Goal: Transaction & Acquisition: Obtain resource

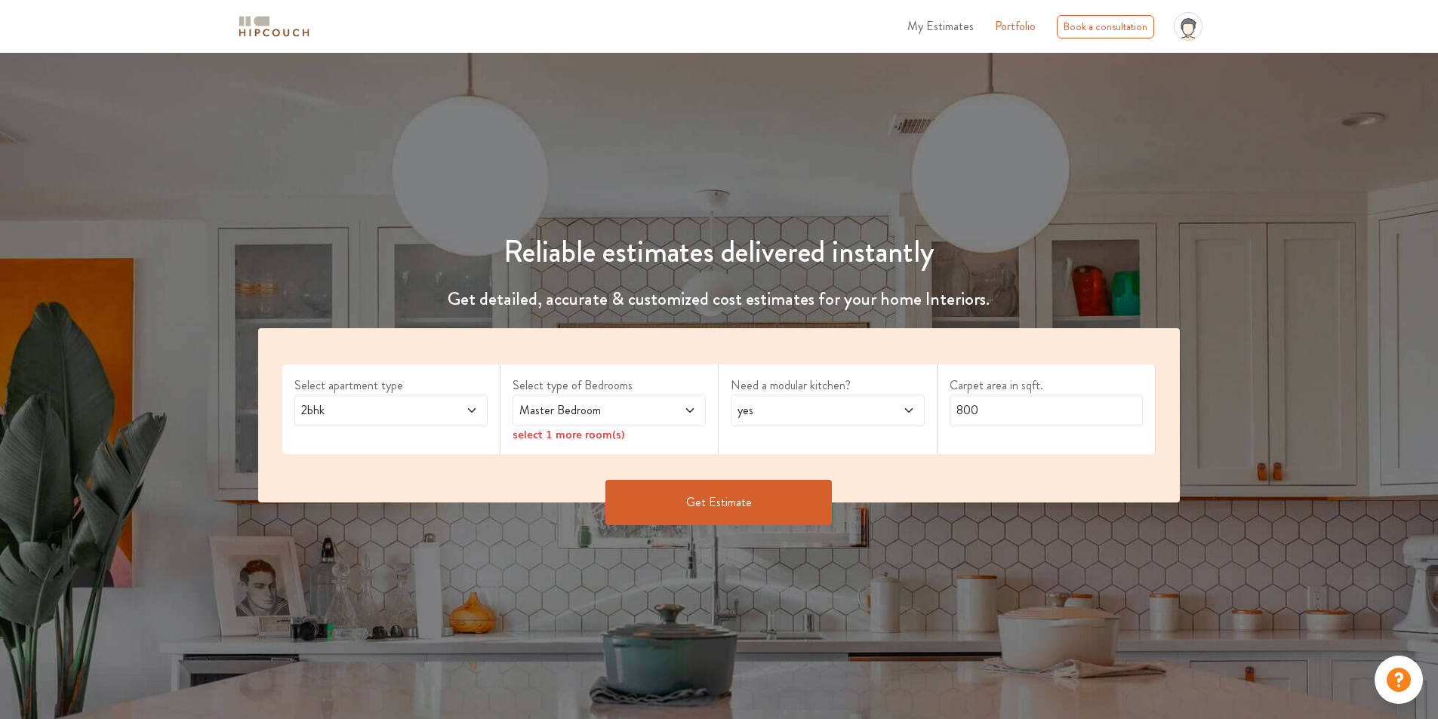
click at [648, 413] on span "Master Bedroom" at bounding box center [583, 411] width 135 height 18
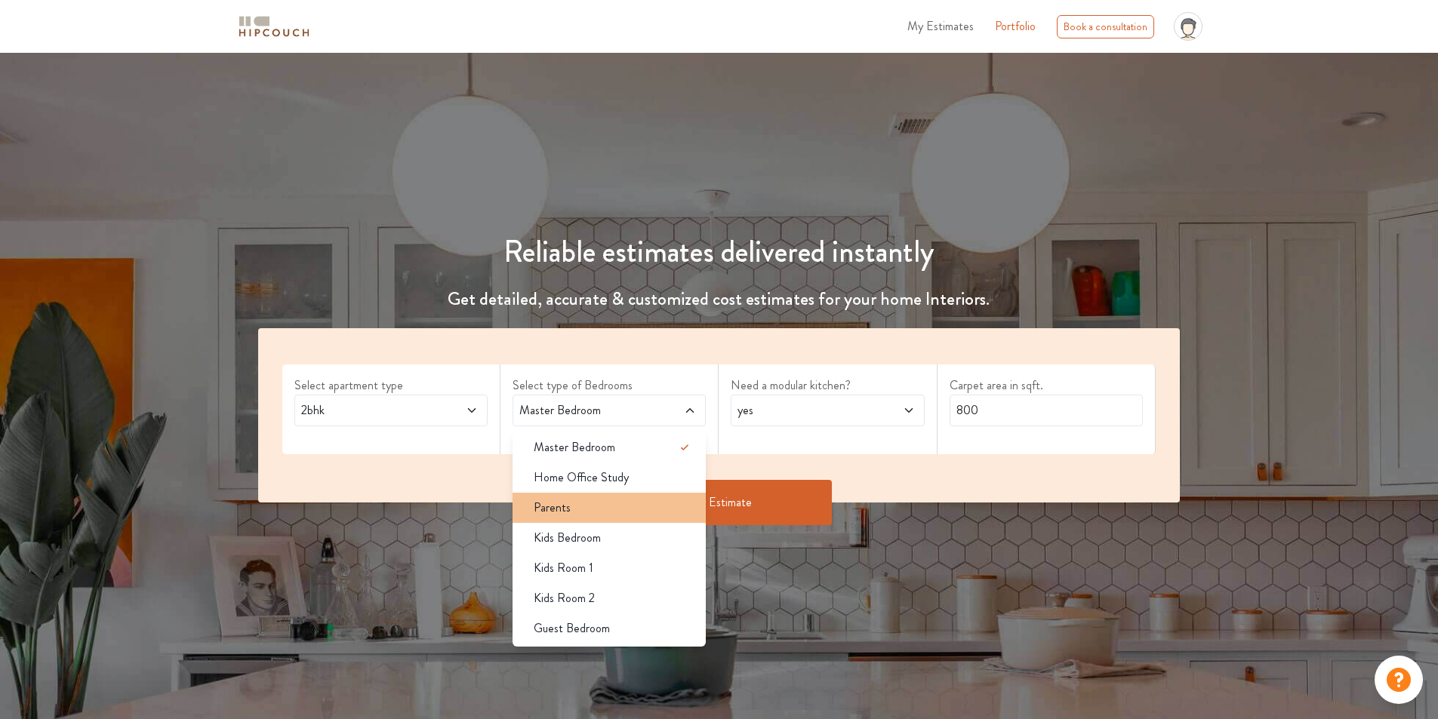
click at [599, 502] on div "Parents" at bounding box center [614, 508] width 184 height 18
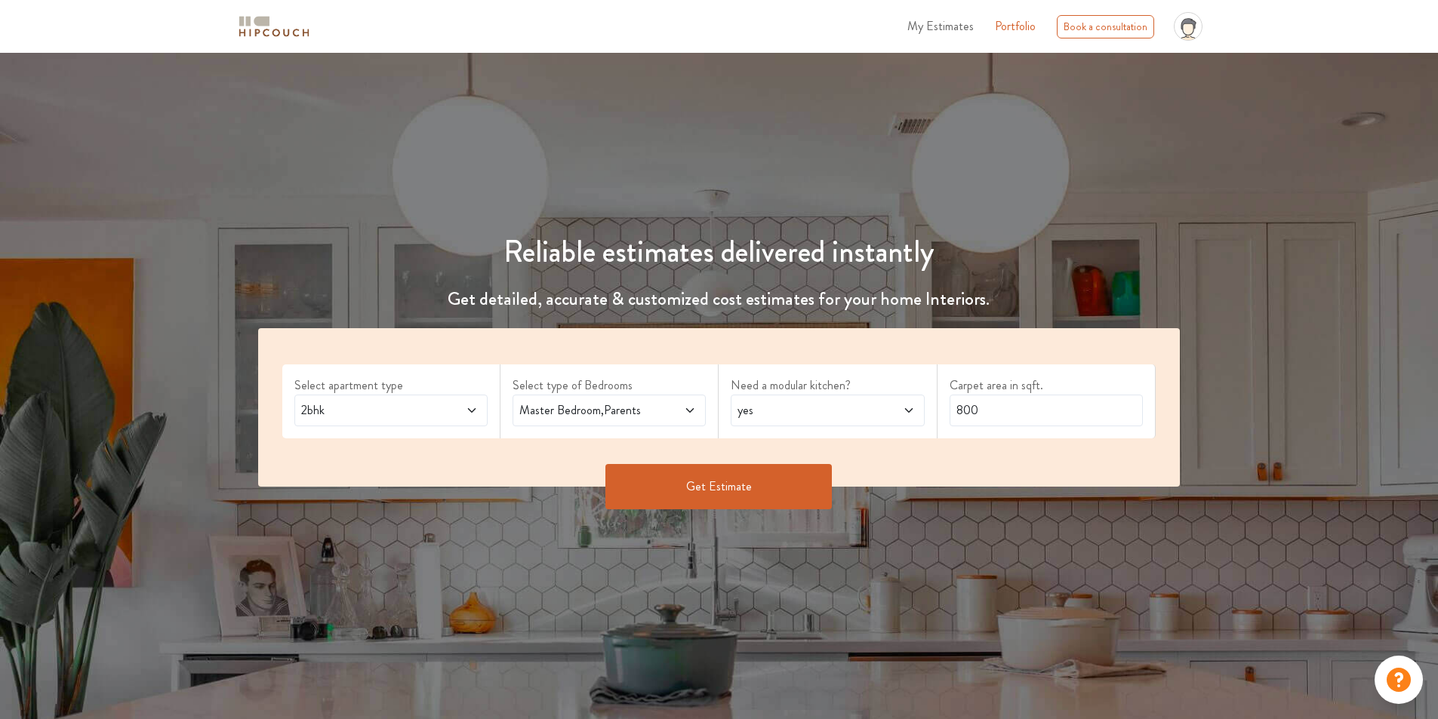
click at [834, 405] on span "yes" at bounding box center [802, 411] width 135 height 18
click at [827, 469] on div "no" at bounding box center [832, 478] width 184 height 18
click at [1037, 411] on input "800" at bounding box center [1046, 411] width 193 height 32
type input "8"
type input "1100"
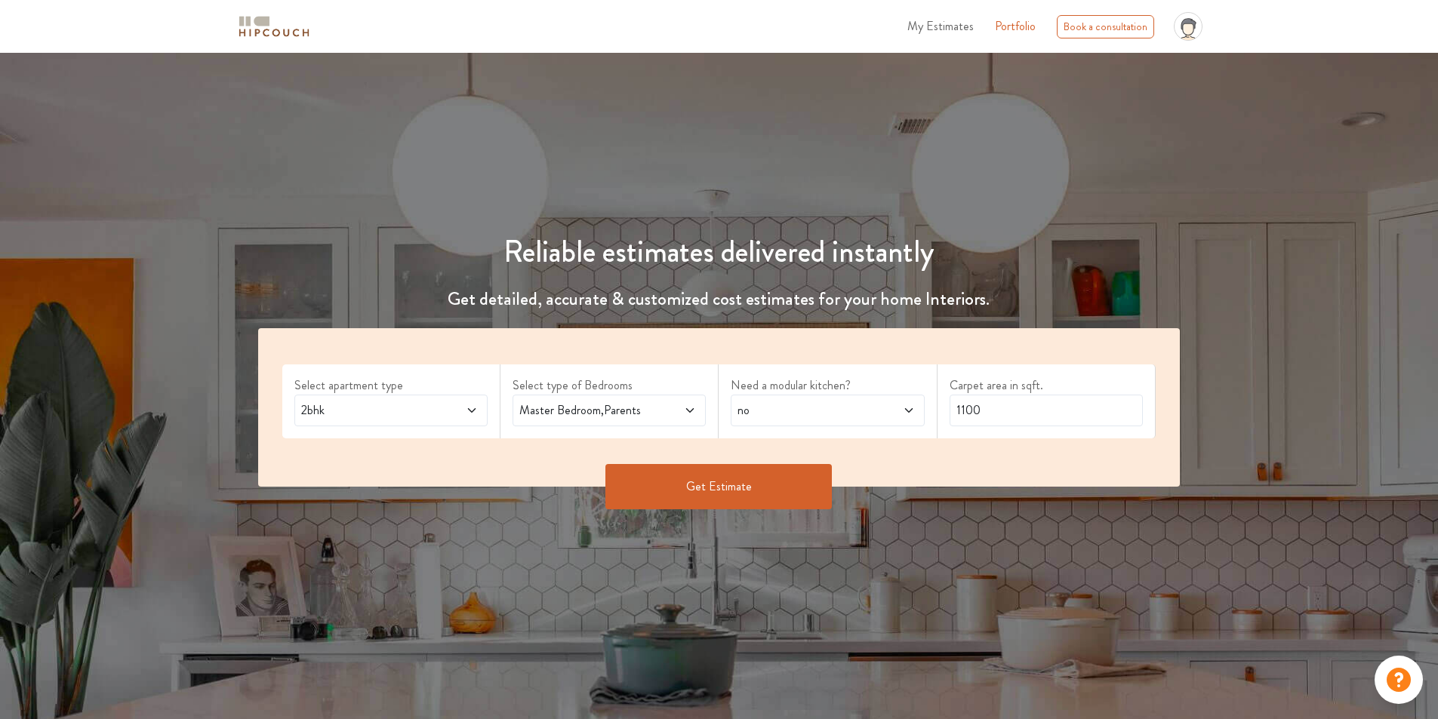
click at [790, 499] on button "Get Estimate" at bounding box center [718, 486] width 226 height 45
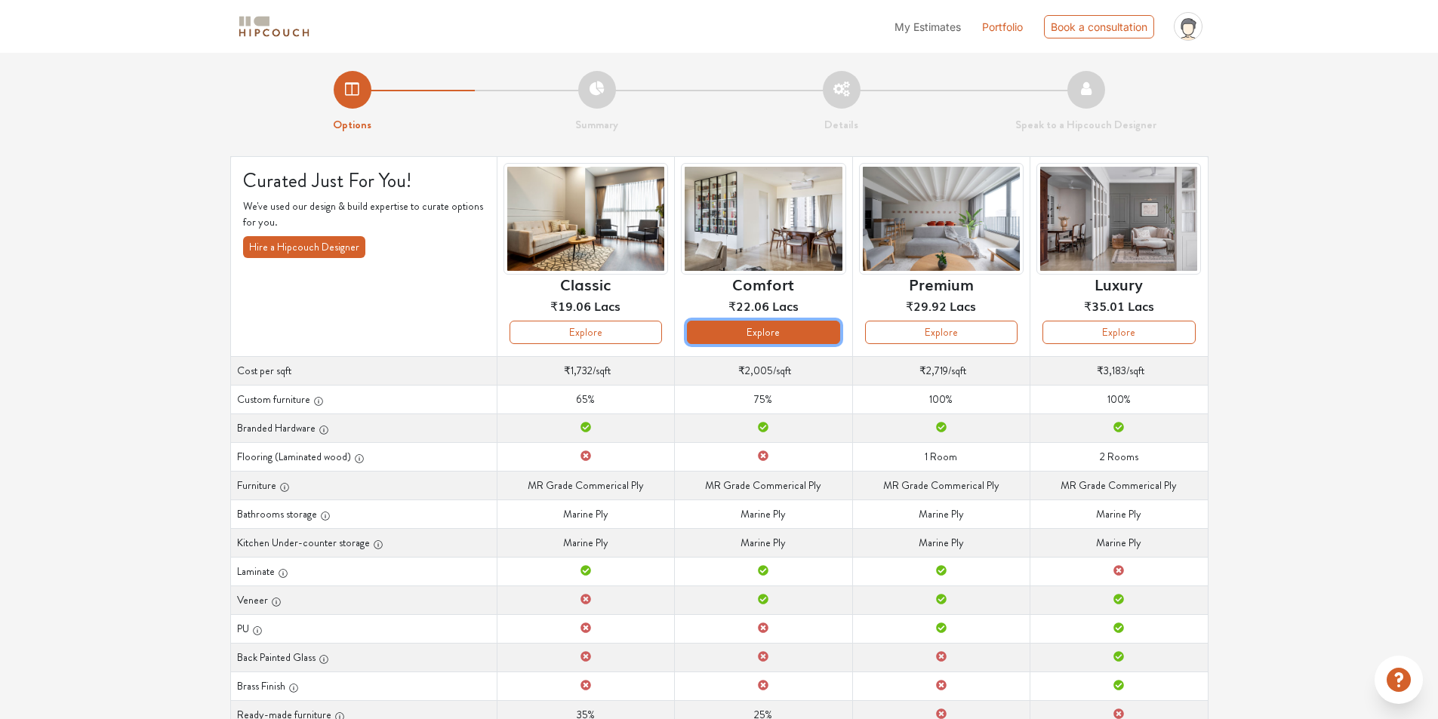
click at [802, 334] on button "Explore" at bounding box center [763, 332] width 152 height 23
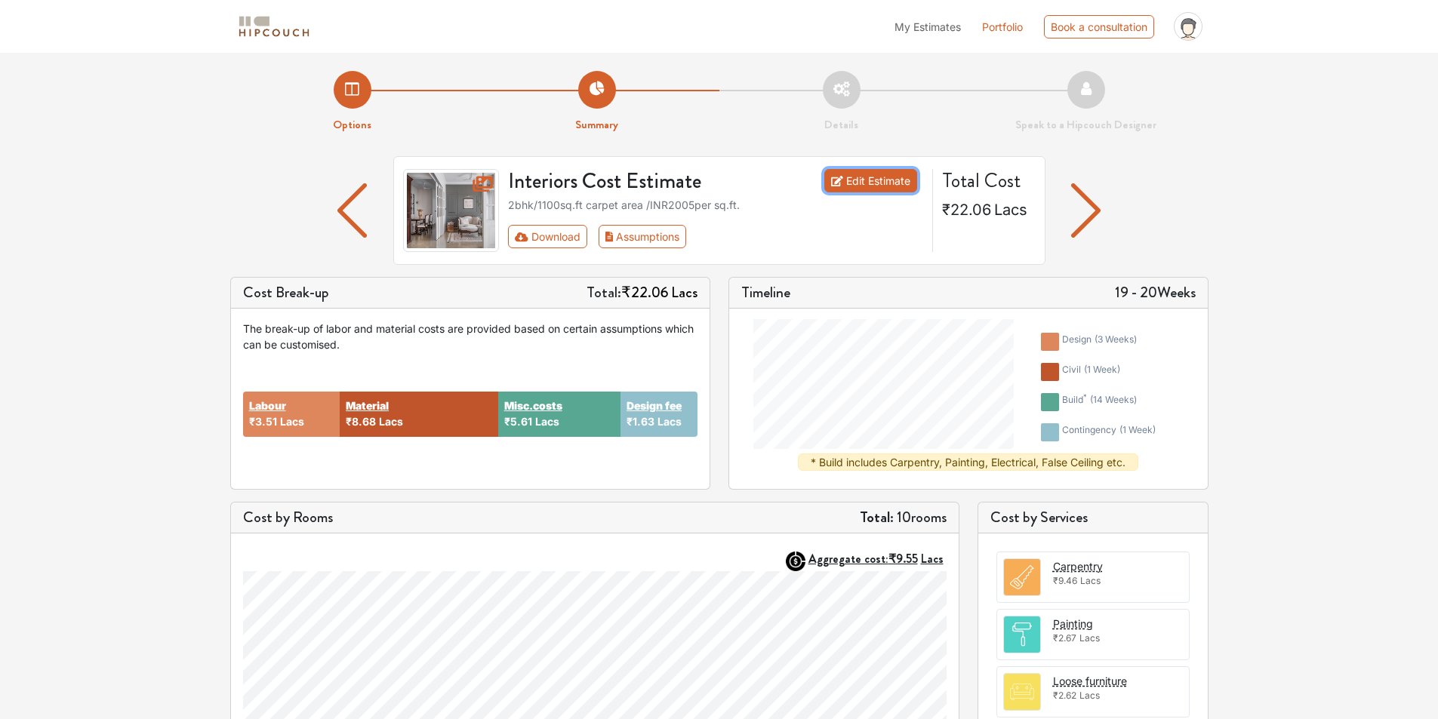
click at [876, 189] on link "Edit Estimate" at bounding box center [870, 180] width 93 height 23
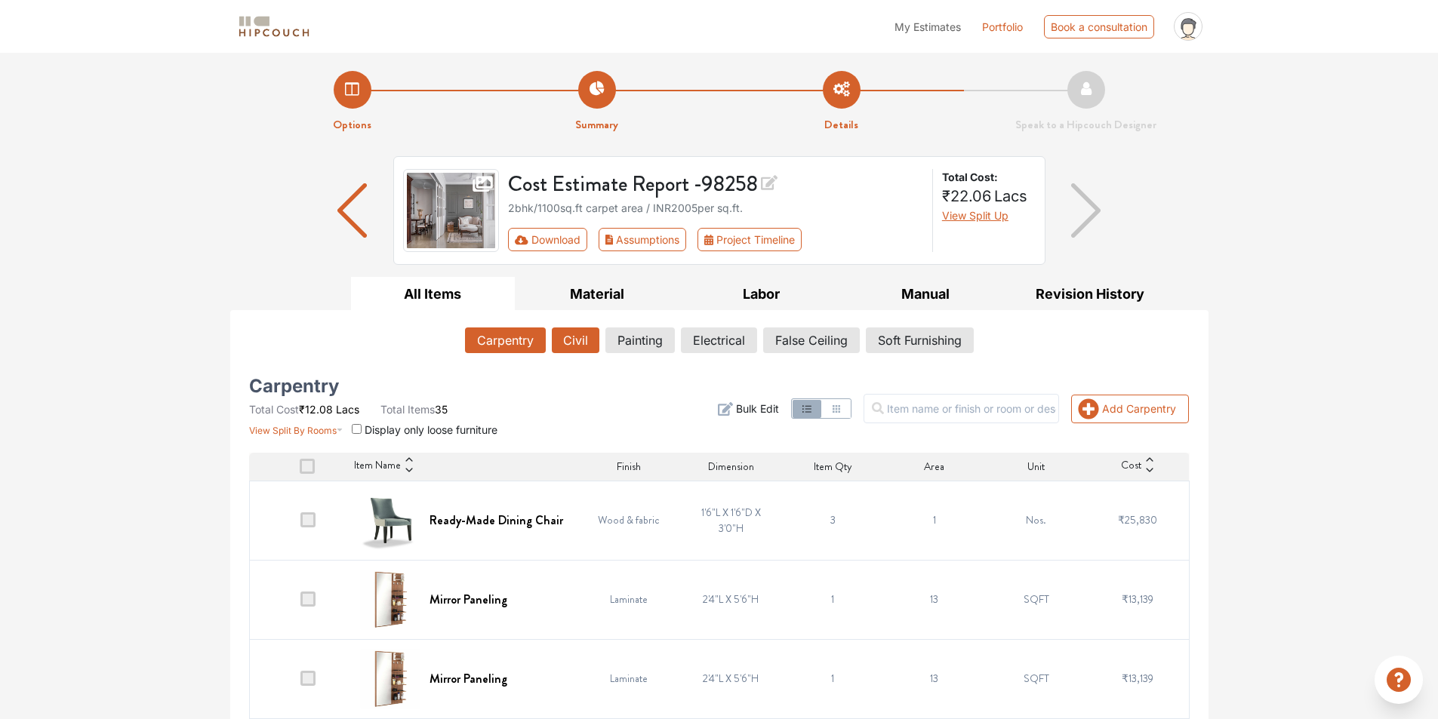
click at [559, 338] on button "Civil" at bounding box center [576, 341] width 48 height 26
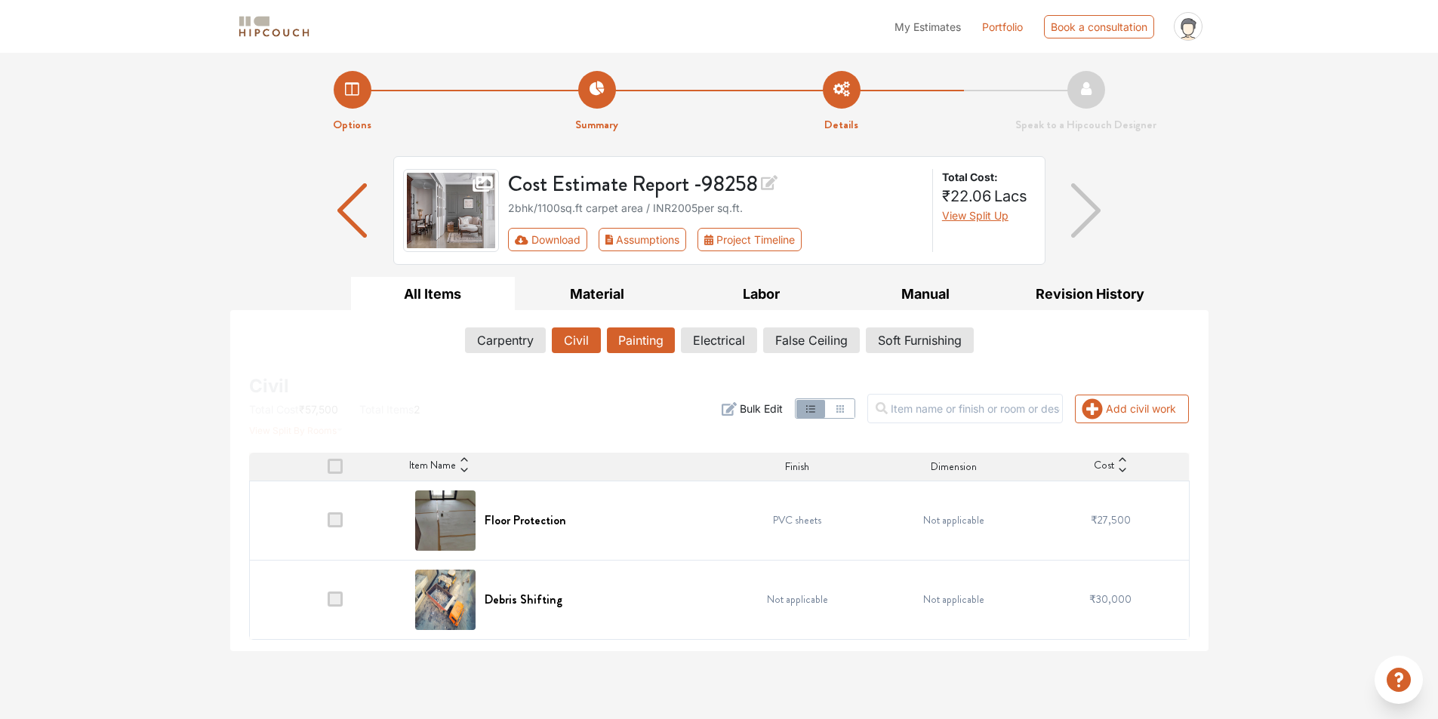
click at [635, 345] on button "Painting" at bounding box center [641, 341] width 68 height 26
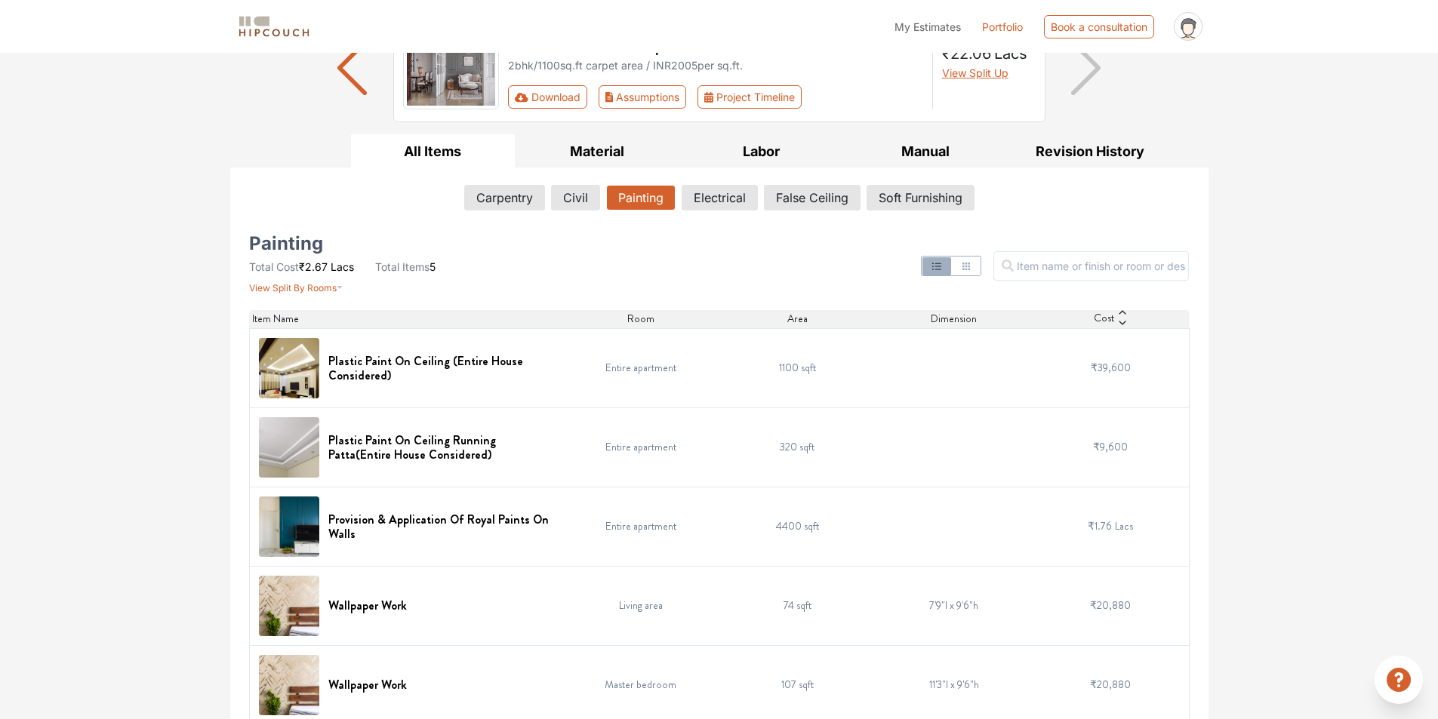
scroll to position [160, 0]
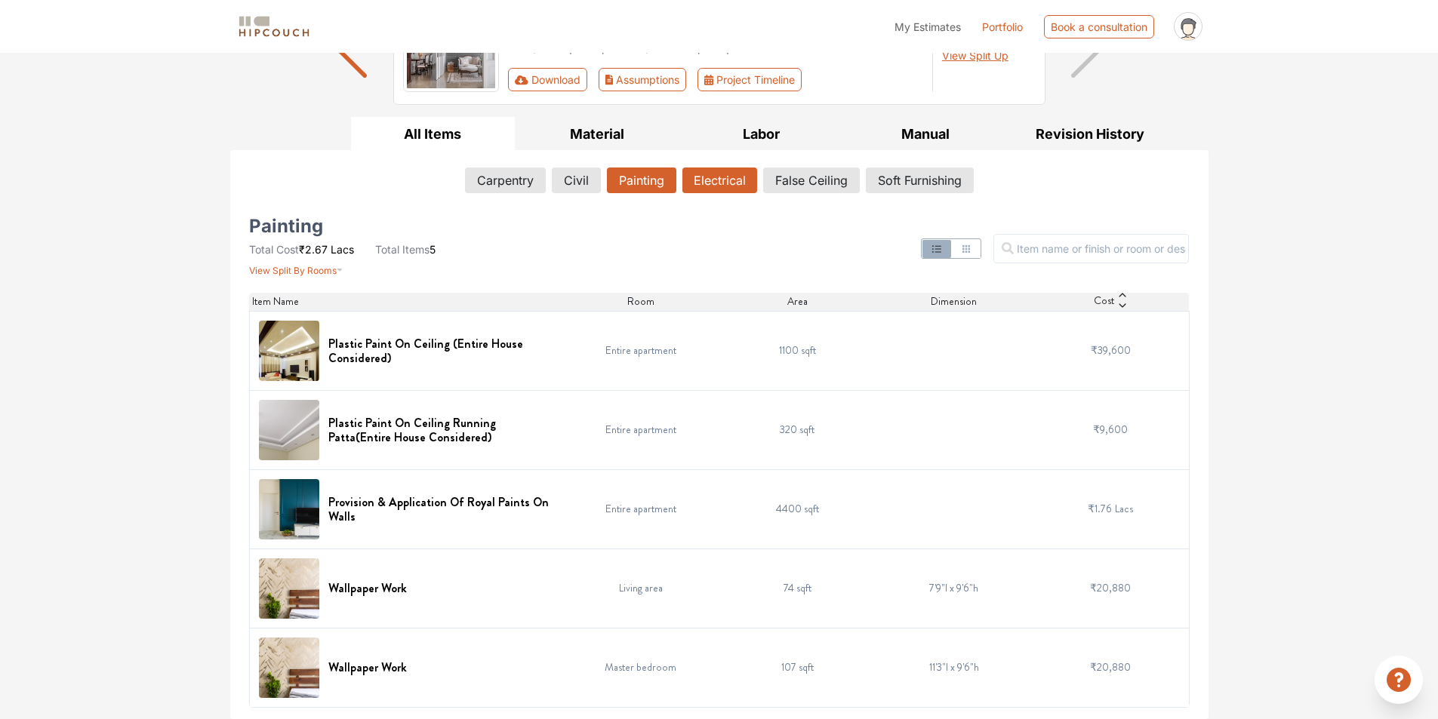
click at [708, 186] on button "Electrical" at bounding box center [719, 181] width 75 height 26
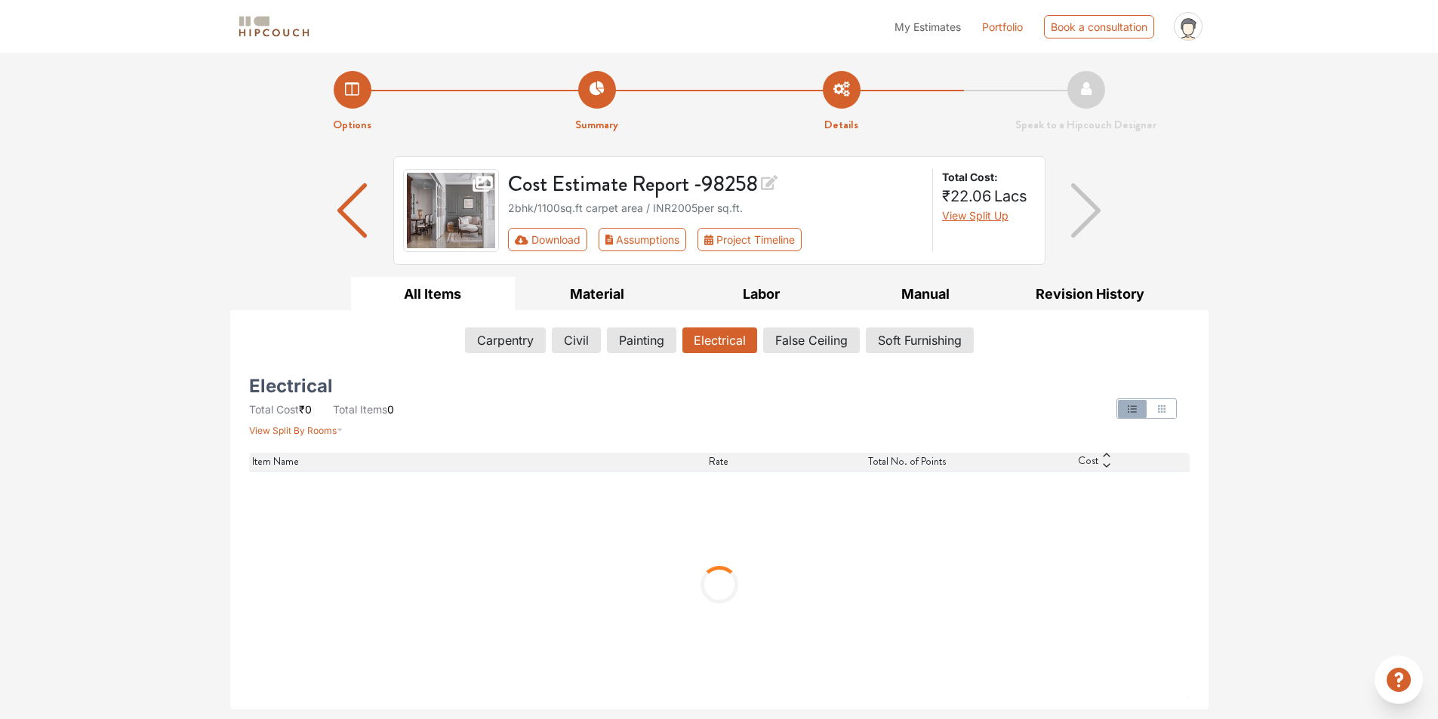
scroll to position [0, 0]
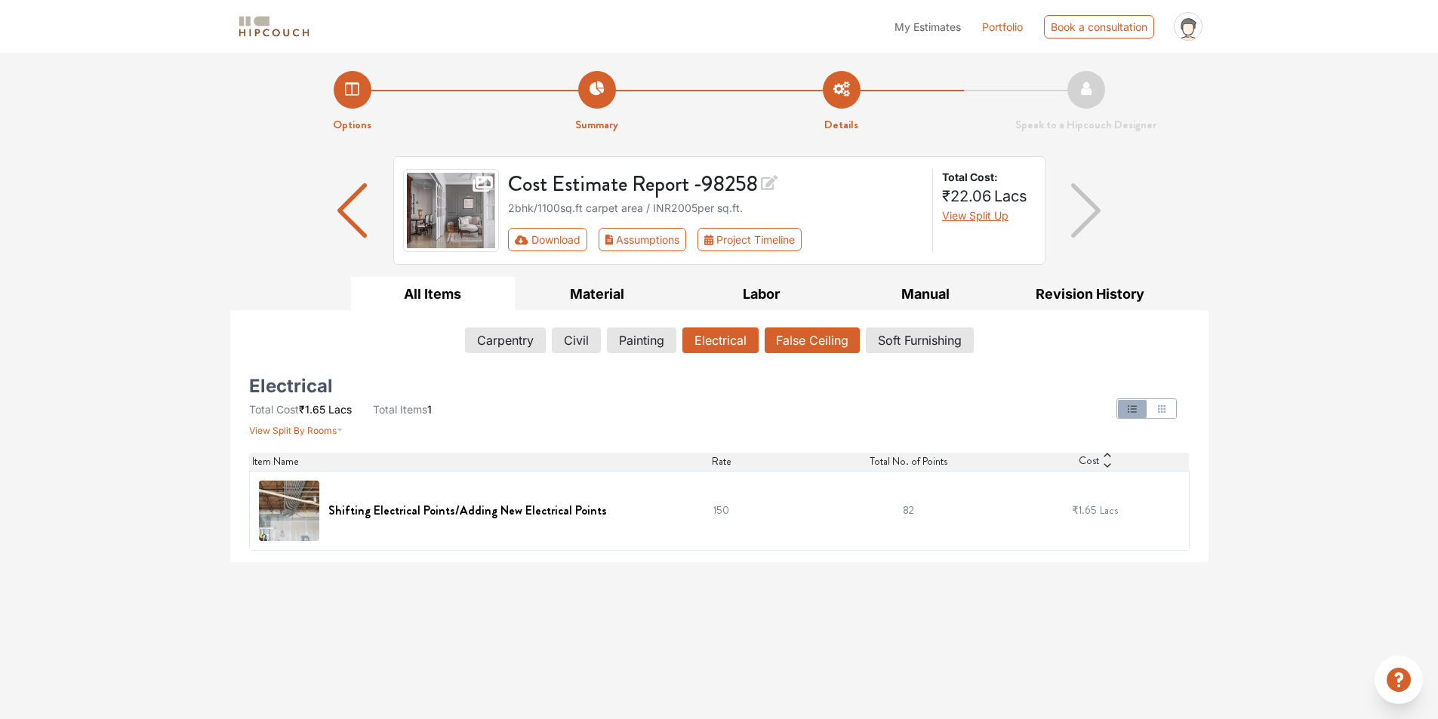
click at [803, 350] on button "False Ceiling" at bounding box center [812, 341] width 95 height 26
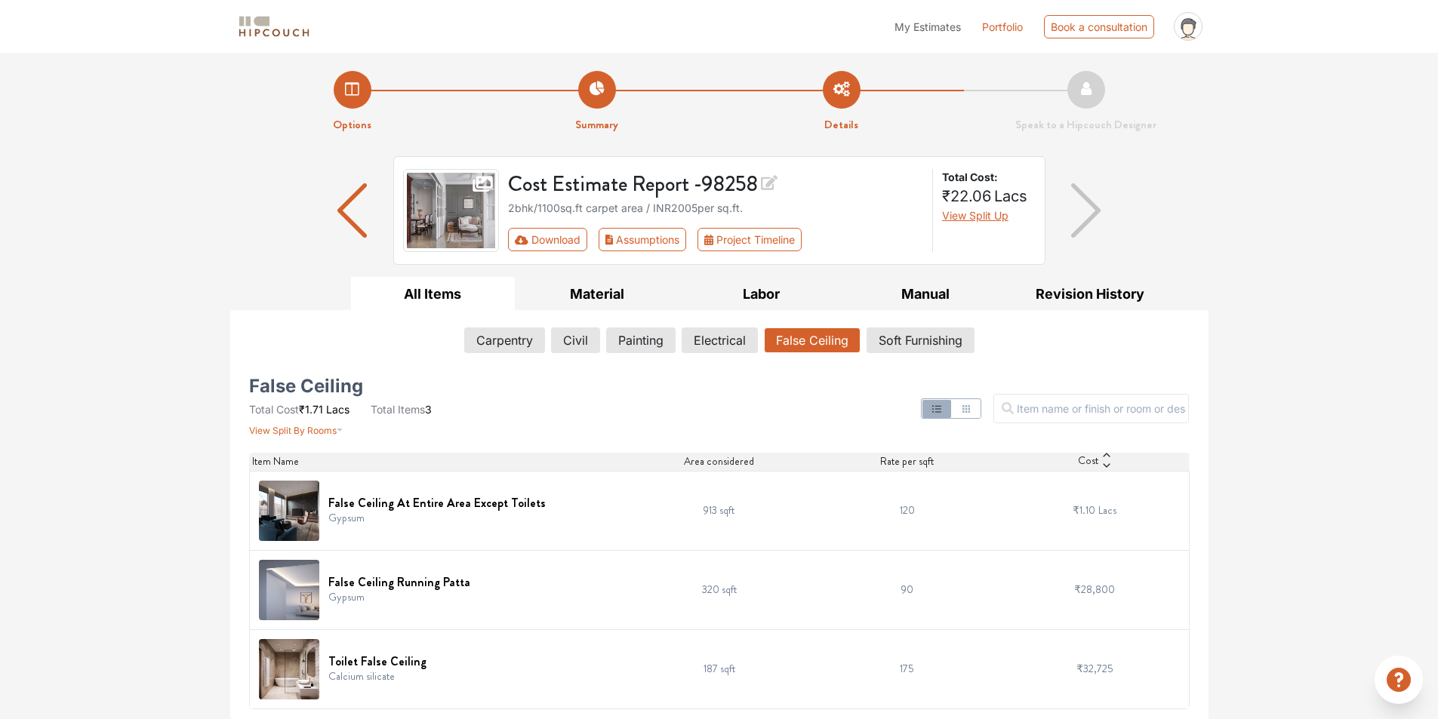
scroll to position [2, 0]
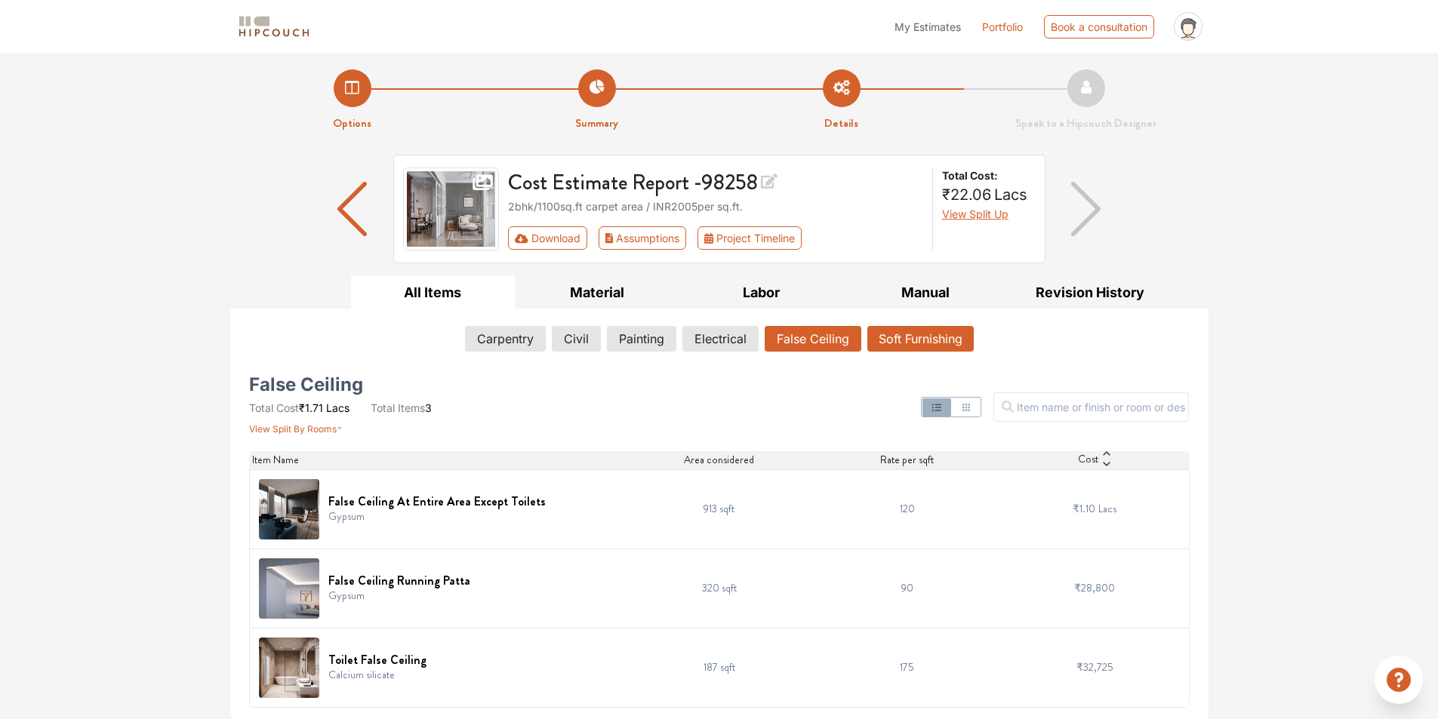
click at [912, 340] on button "Soft Furnishing" at bounding box center [920, 339] width 106 height 26
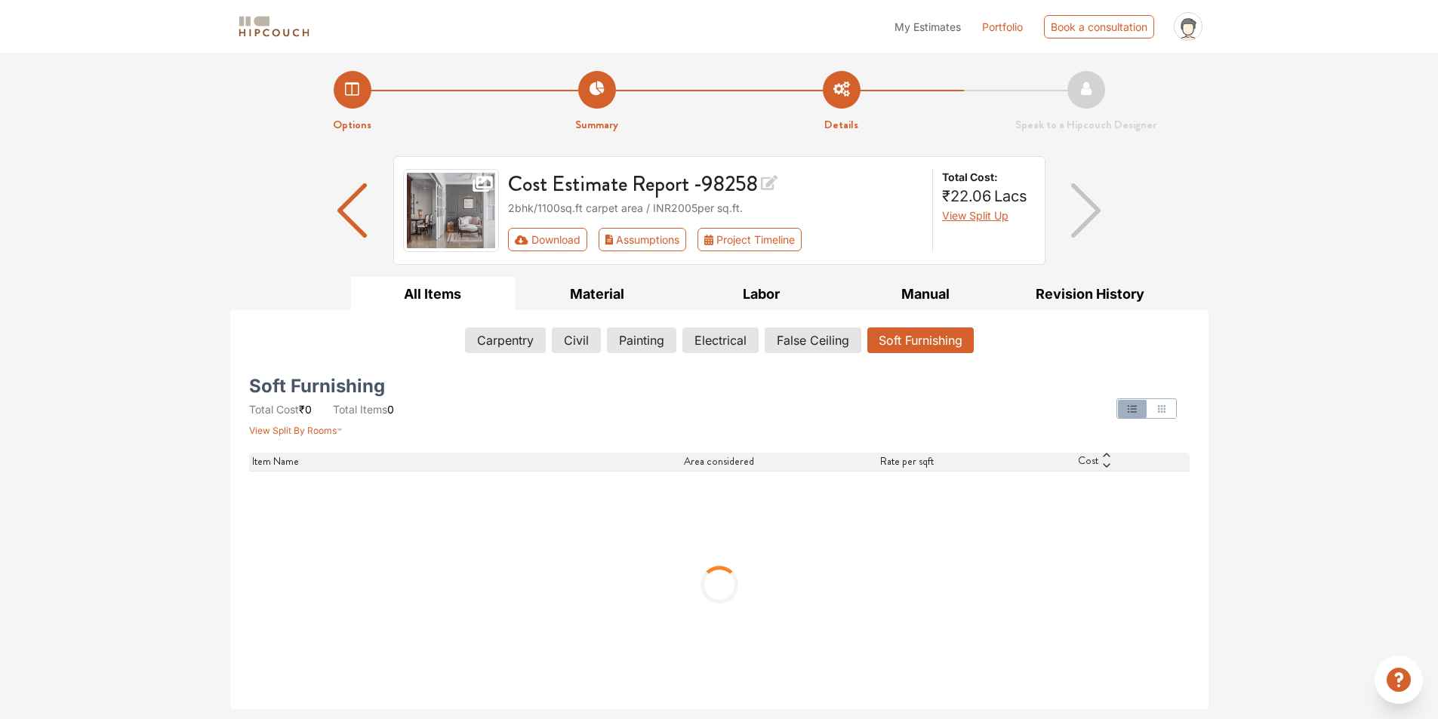
scroll to position [0, 0]
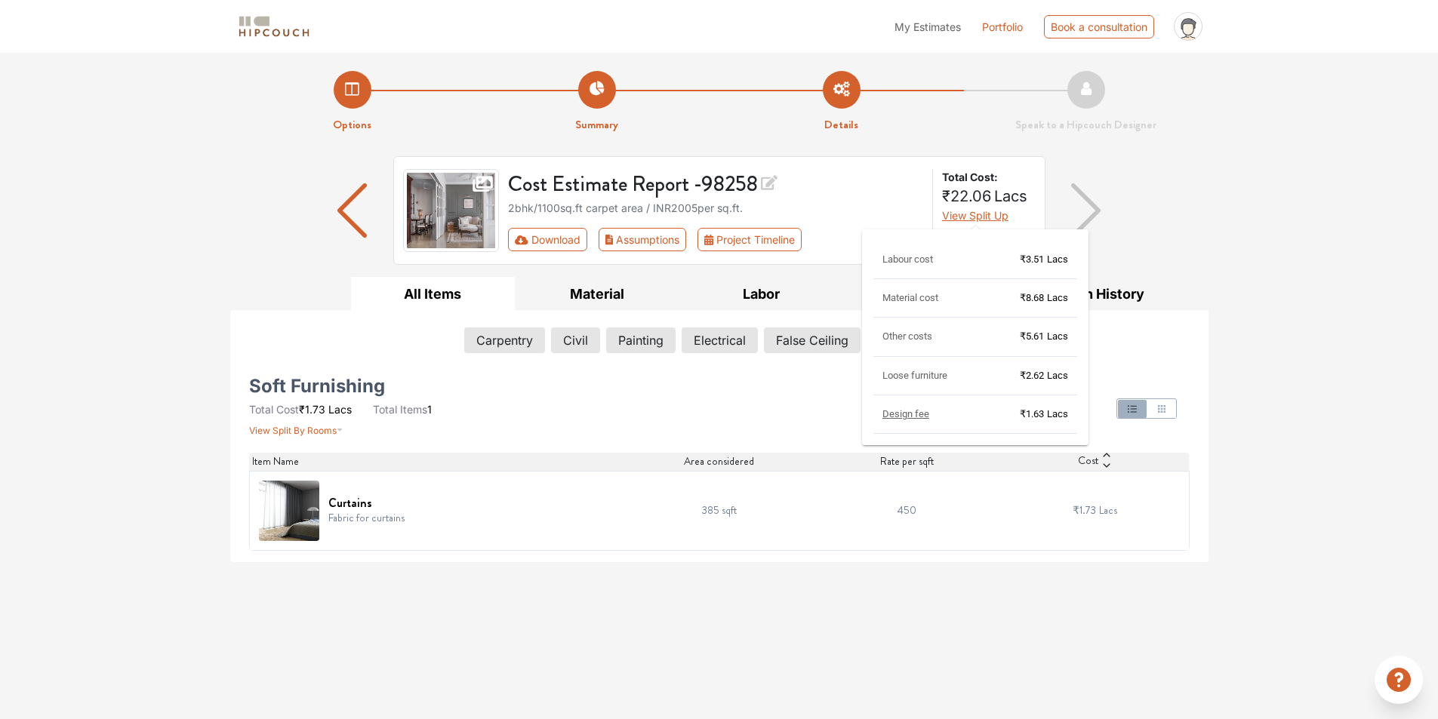
click at [966, 218] on span "View Split Up" at bounding box center [975, 215] width 66 height 13
click at [966, 220] on span "View Split Up" at bounding box center [975, 215] width 66 height 13
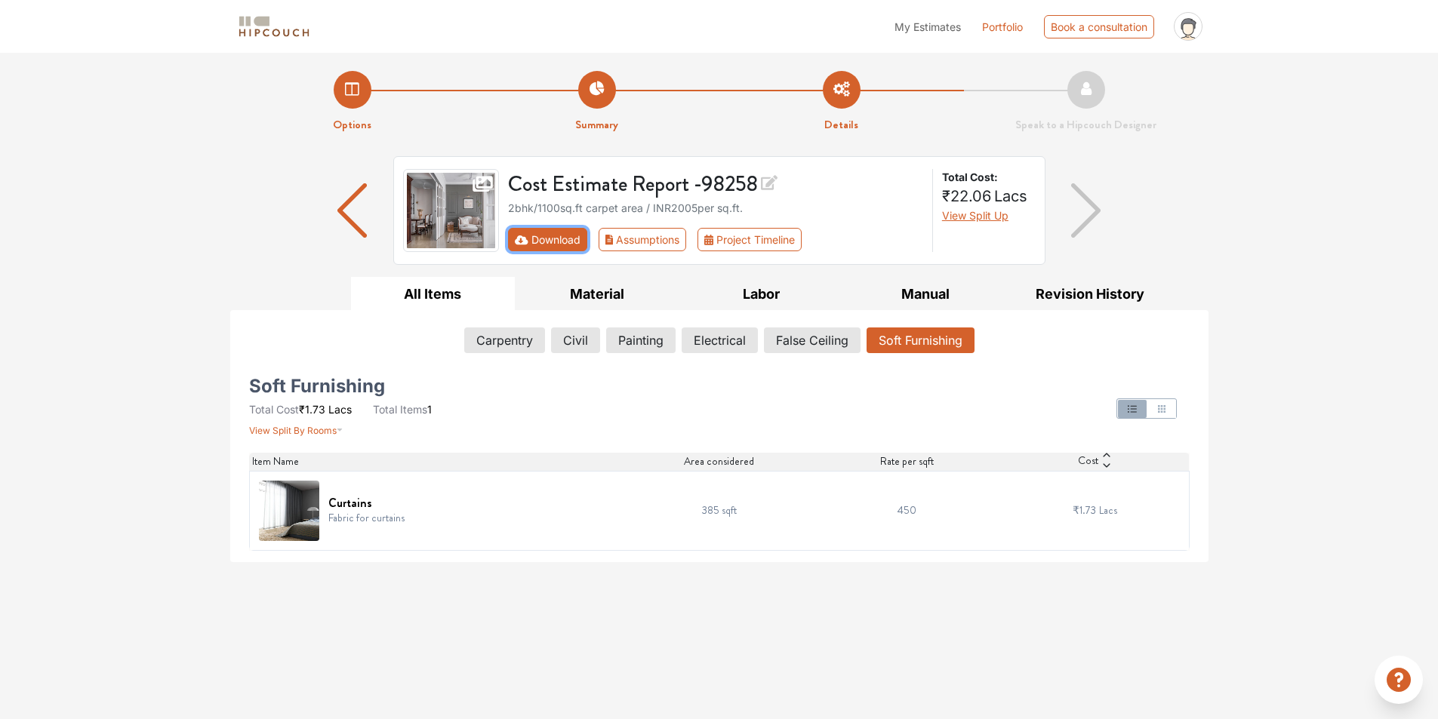
click at [542, 239] on button "Download" at bounding box center [547, 239] width 79 height 23
click at [557, 239] on button "Download" at bounding box center [547, 239] width 79 height 23
click at [560, 236] on button "Download" at bounding box center [547, 239] width 79 height 23
click at [568, 240] on button "Download" at bounding box center [547, 239] width 79 height 23
click at [1093, 208] on img "button" at bounding box center [1085, 210] width 29 height 54
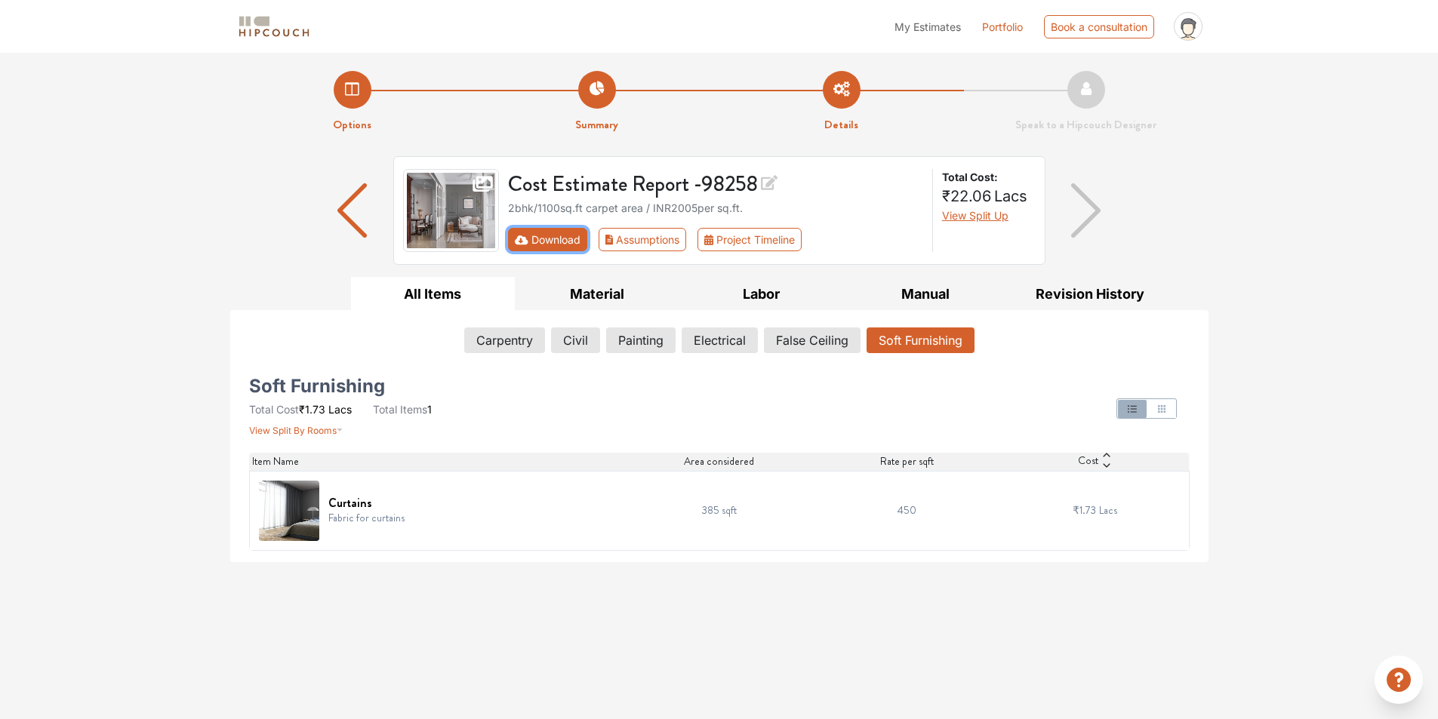
click at [570, 233] on button "Download" at bounding box center [547, 239] width 79 height 23
click at [578, 239] on button "Download" at bounding box center [547, 239] width 79 height 23
click at [501, 343] on button "Carpentry" at bounding box center [504, 341] width 79 height 26
